Goal: Information Seeking & Learning: Check status

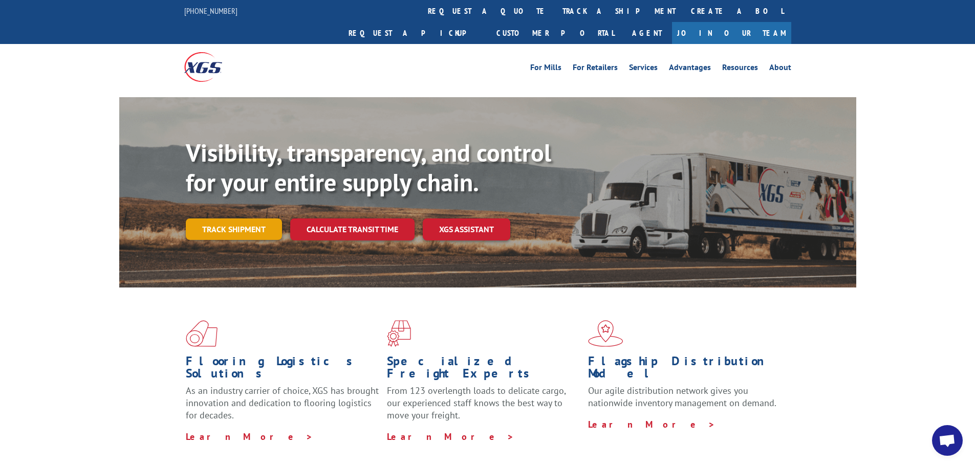
click at [226, 219] on link "Track shipment" at bounding box center [234, 230] width 96 height 22
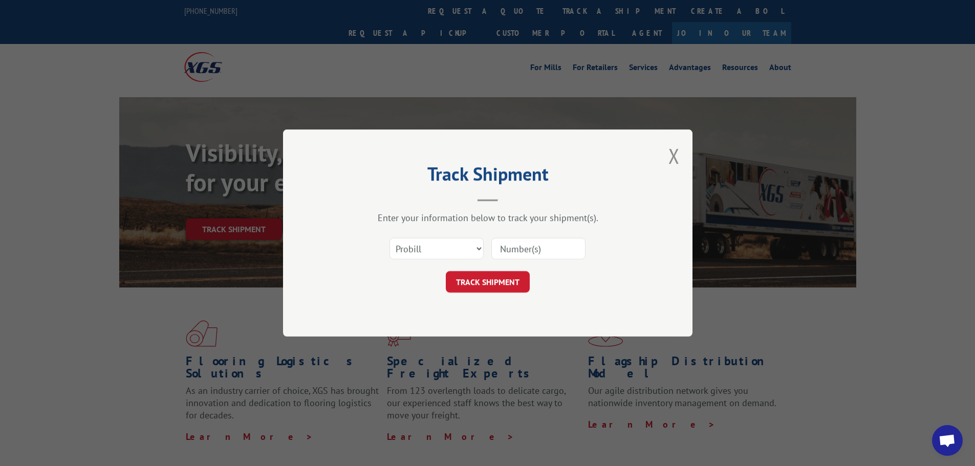
click at [514, 246] on input at bounding box center [538, 249] width 94 height 22
type input "17501824"
click at [496, 289] on button "TRACK SHIPMENT" at bounding box center [488, 282] width 84 height 22
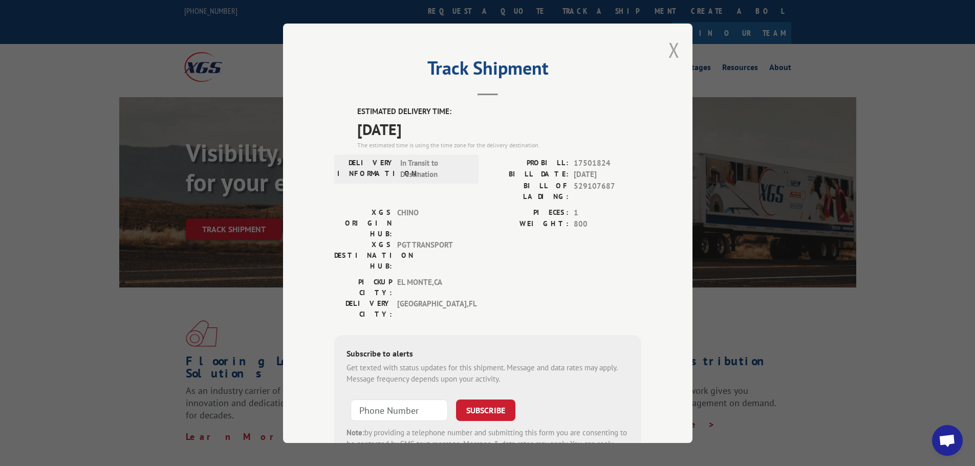
click at [669, 57] on button "Close modal" at bounding box center [674, 49] width 11 height 27
click at [668, 57] on div "For Mills For Retailers Services Advantages Resources About For Mills For Retai…" at bounding box center [487, 67] width 607 height 46
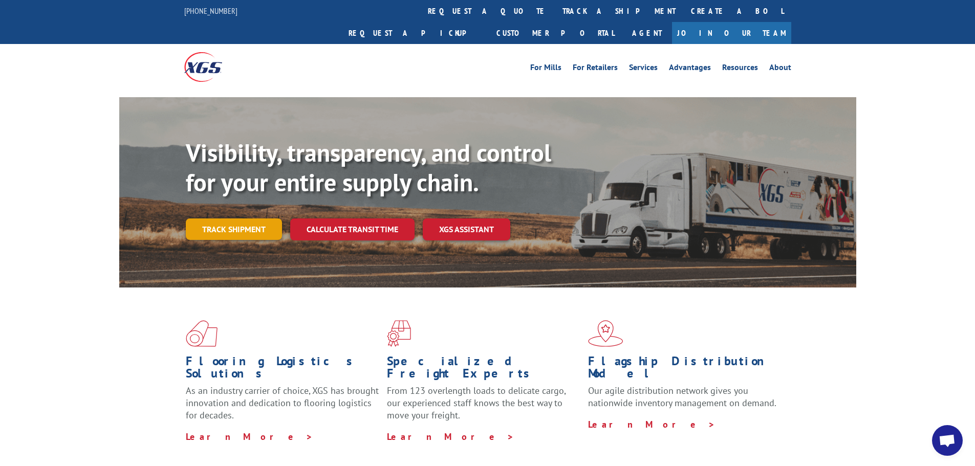
click at [223, 219] on link "Track shipment" at bounding box center [234, 230] width 96 height 22
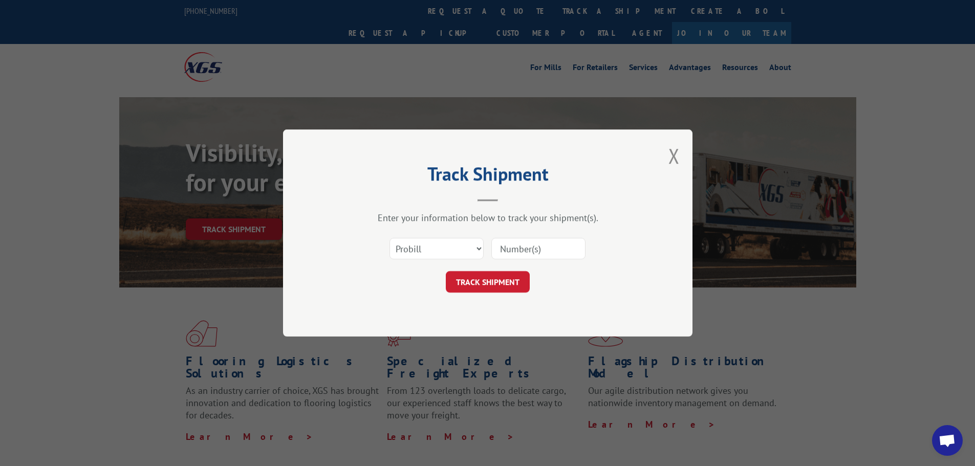
click at [529, 247] on input at bounding box center [538, 249] width 94 height 22
type input "17501824"
click at [512, 285] on button "TRACK SHIPMENT" at bounding box center [488, 282] width 84 height 22
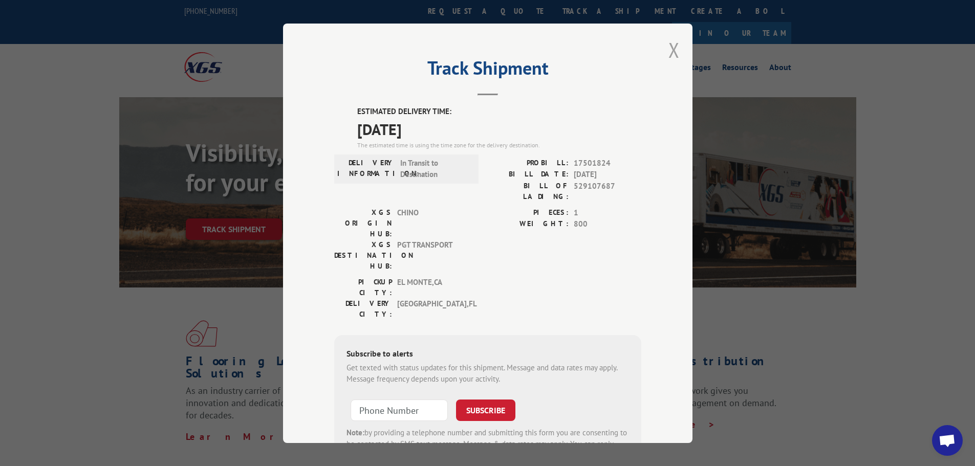
click at [671, 54] on button "Close modal" at bounding box center [674, 49] width 11 height 27
